Goal: Task Accomplishment & Management: Complete application form

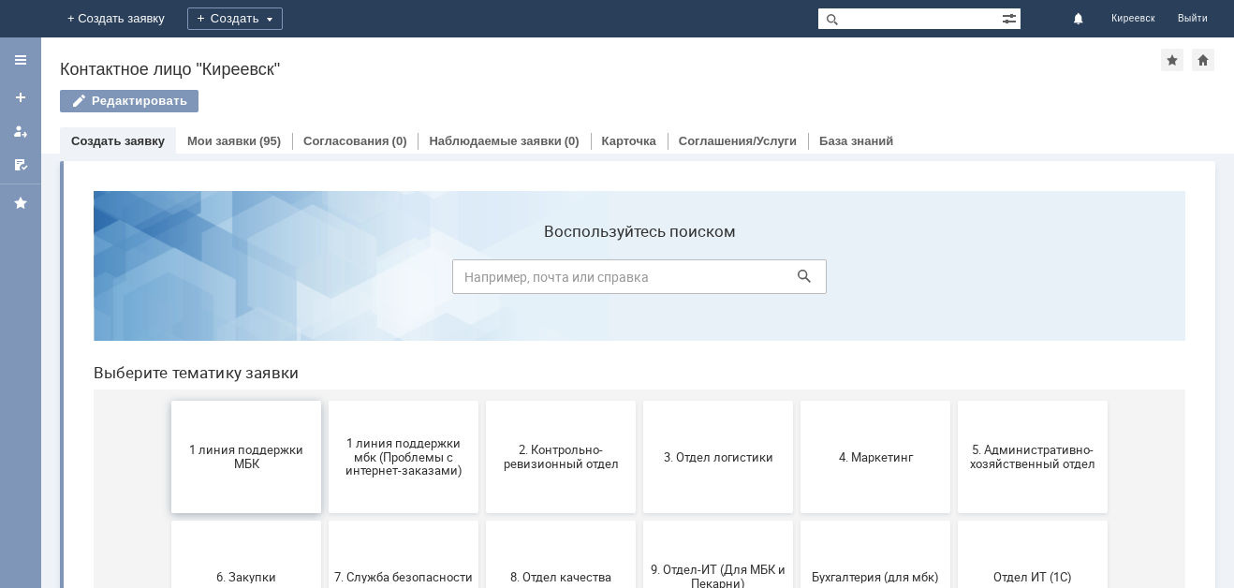
click at [247, 435] on button "1 линия поддержки МБК" at bounding box center [246, 457] width 150 height 112
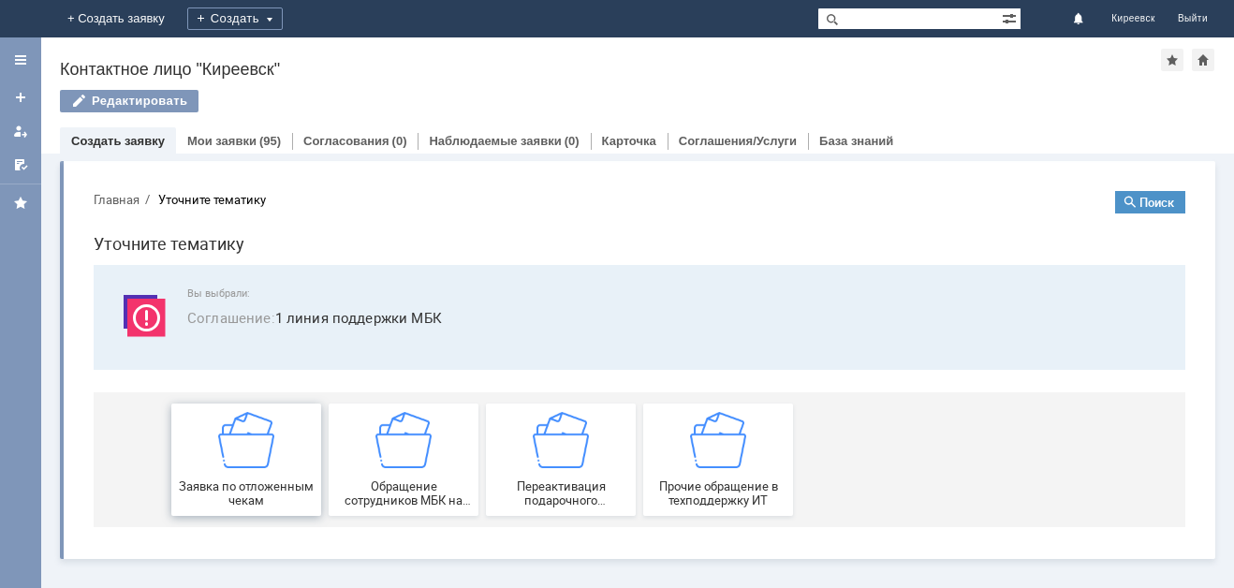
click at [246, 430] on img at bounding box center [246, 440] width 56 height 56
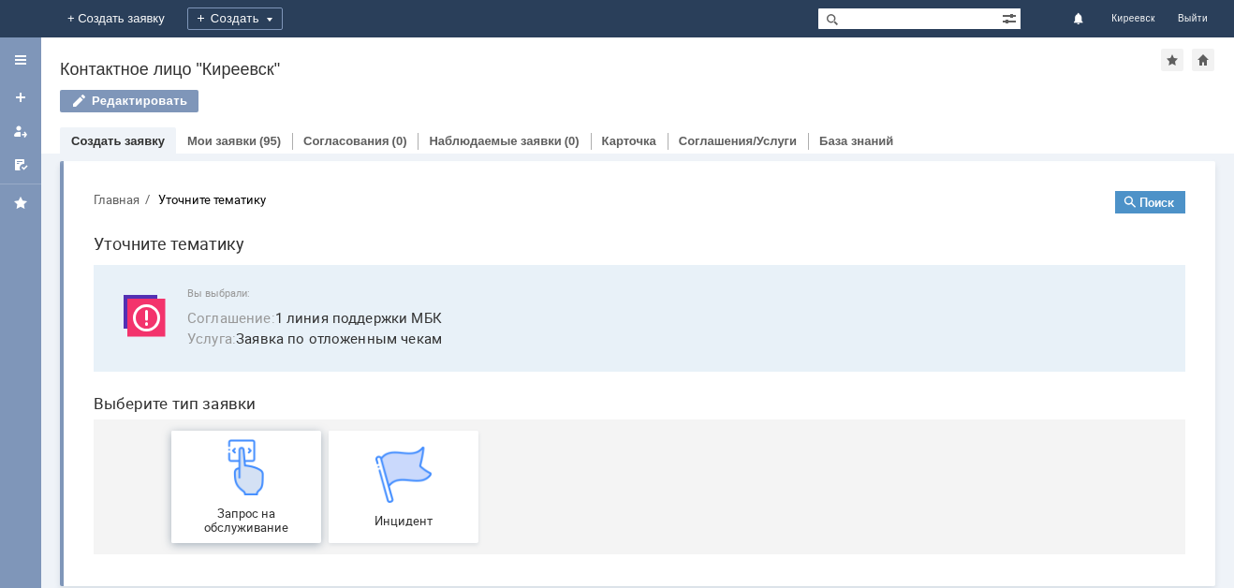
click at [279, 483] on div "Запрос на обслуживание" at bounding box center [246, 487] width 139 height 96
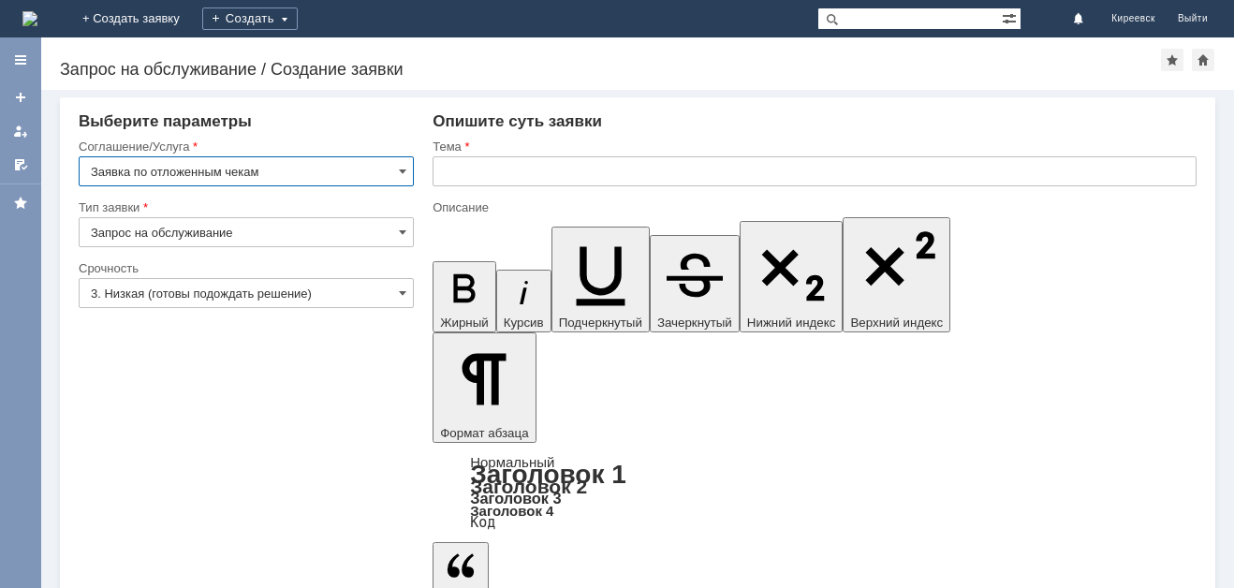
drag, startPoint x: 443, startPoint y: 169, endPoint x: 444, endPoint y: 152, distance: 17.8
click at [442, 169] on input "text" at bounding box center [815, 171] width 764 height 30
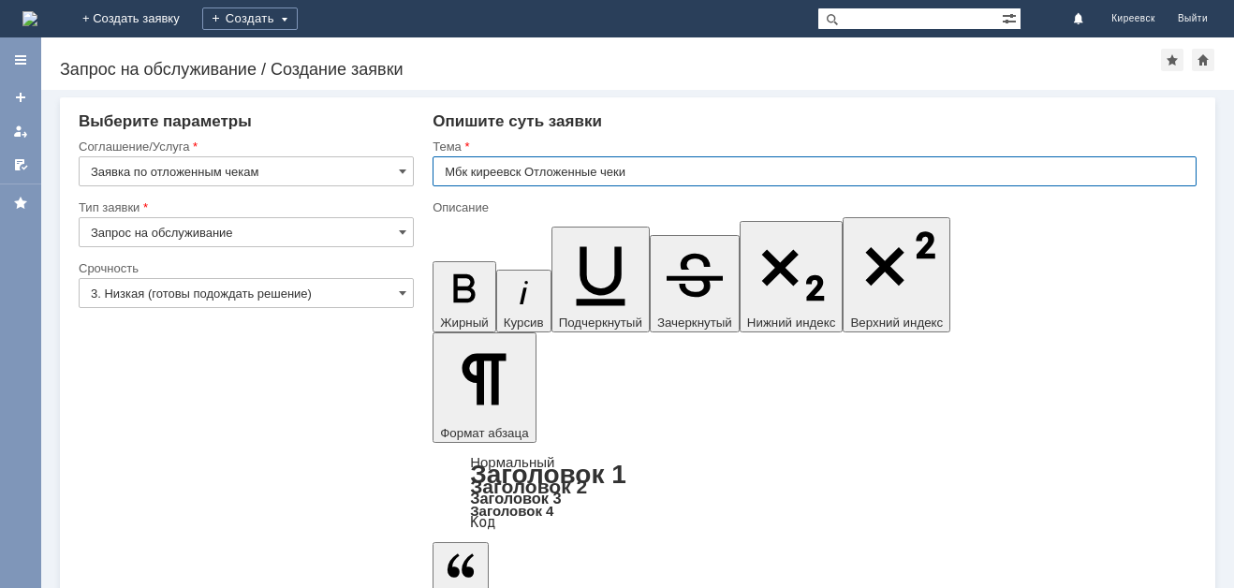
type input "Мбк киреевск Отложенные чеки"
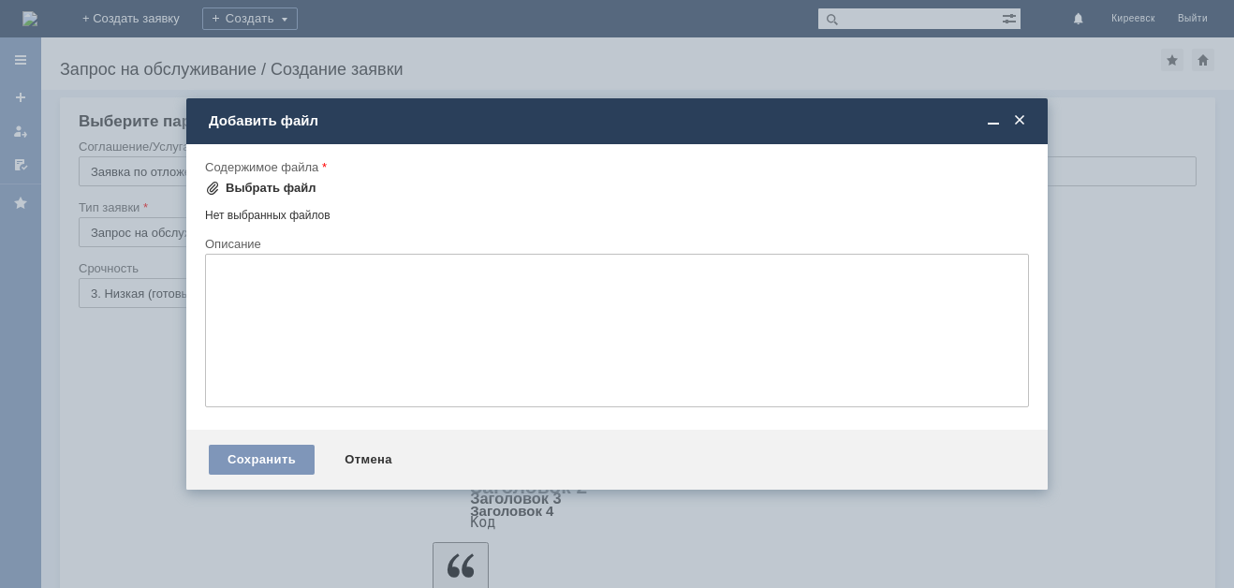
click at [273, 183] on div "Выбрать файл" at bounding box center [271, 188] width 91 height 15
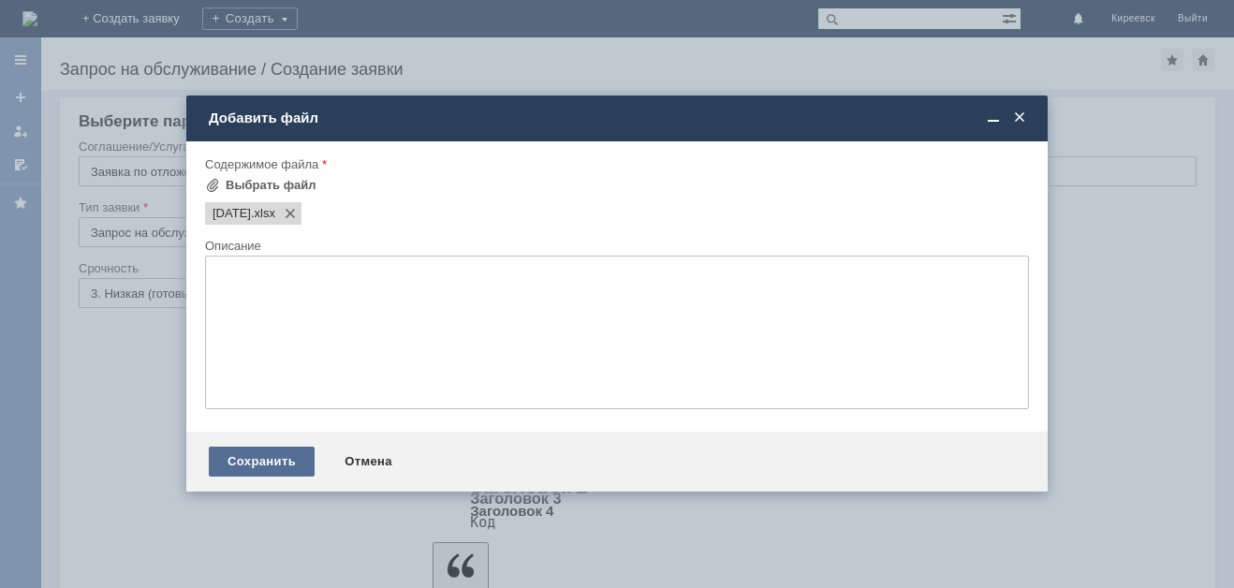
click at [270, 470] on div "Сохранить" at bounding box center [262, 462] width 106 height 30
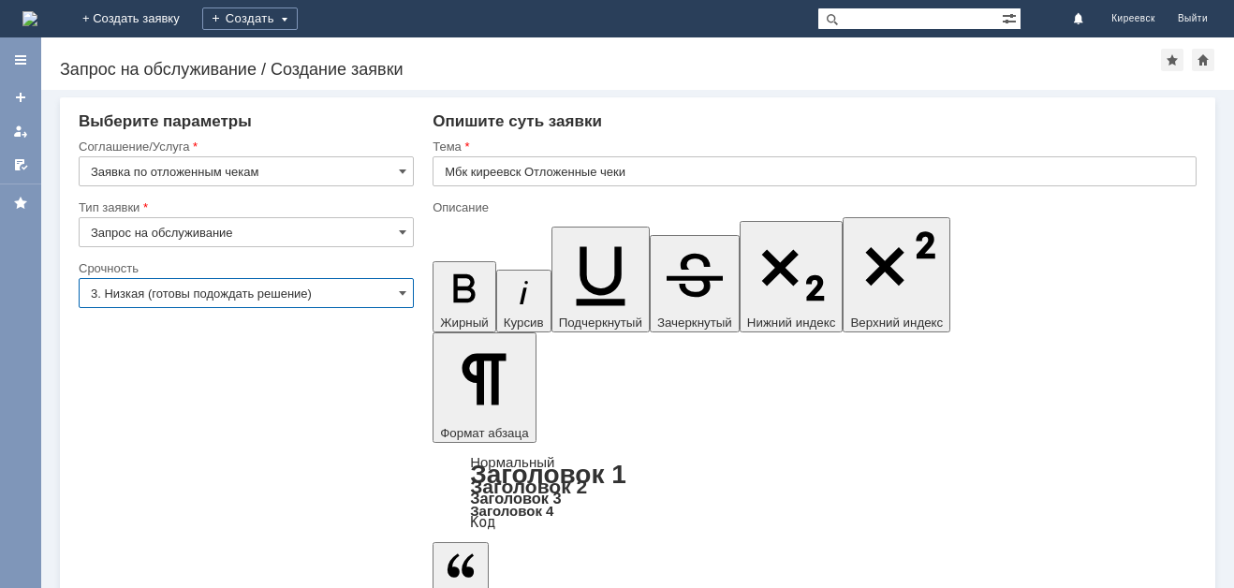
click at [246, 291] on input "3. Низкая (готовы подождать решение)" at bounding box center [246, 293] width 335 height 30
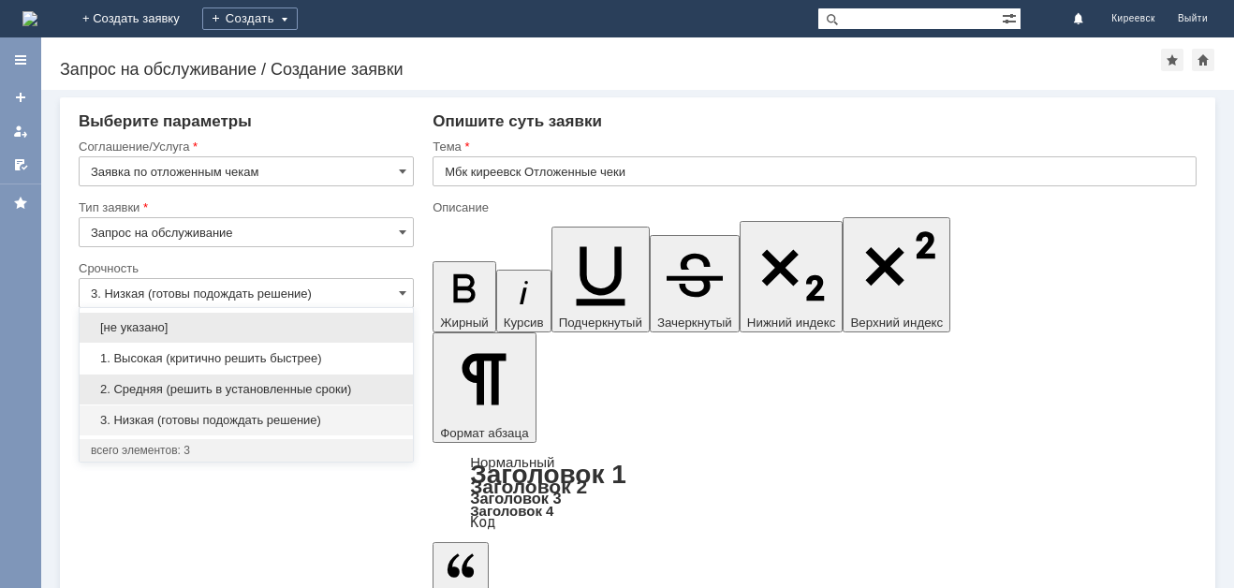
click at [246, 375] on div "2. Средняя (решить в установленные сроки)" at bounding box center [246, 390] width 333 height 30
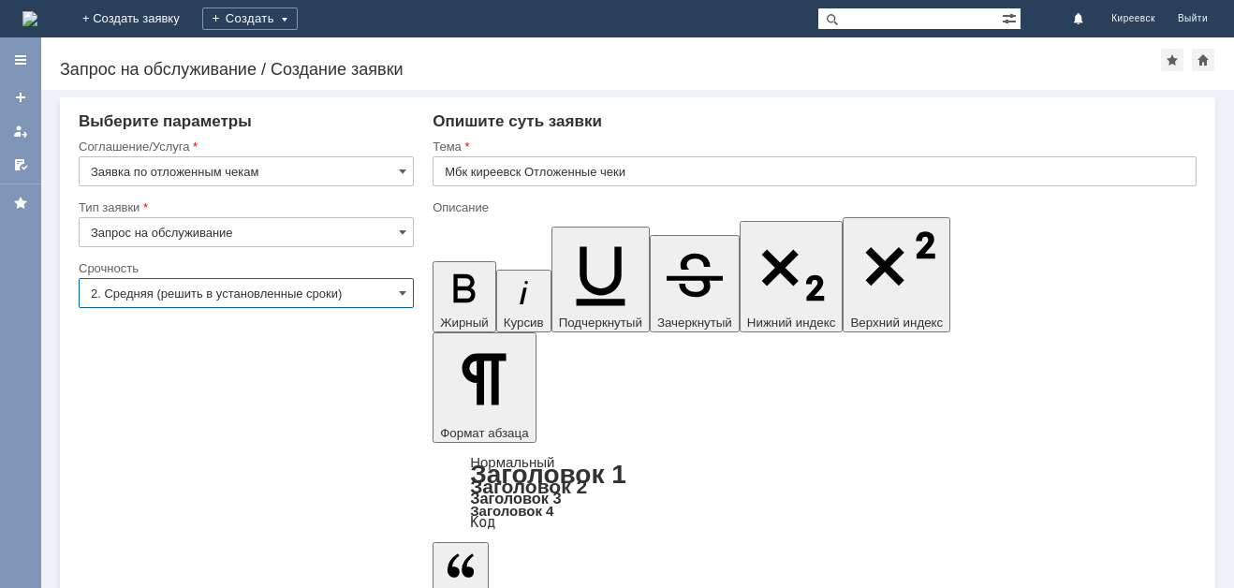
type input "2. Средняя (решить в установленные сроки)"
